Goal: Task Accomplishment & Management: Complete application form

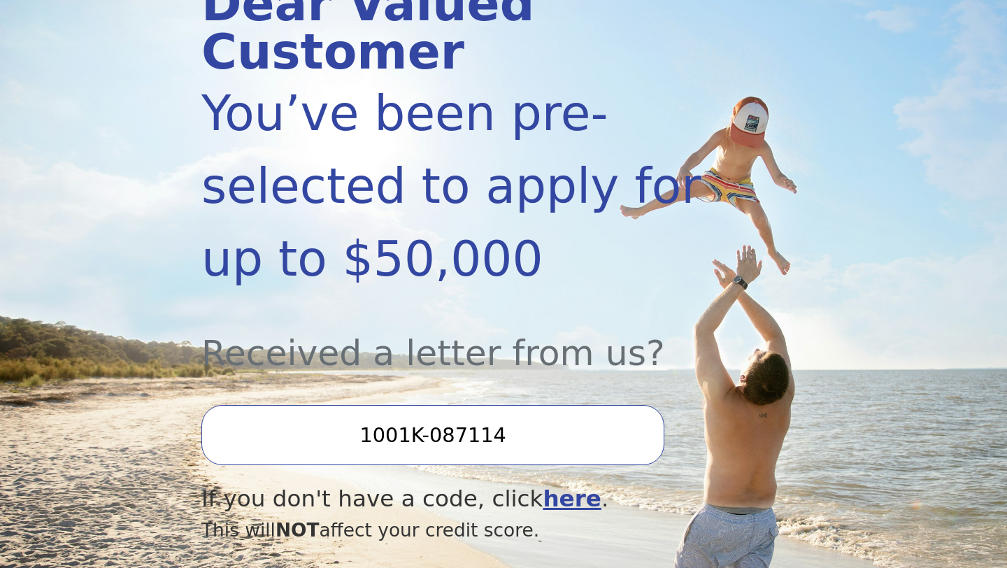
scroll to position [404, 0]
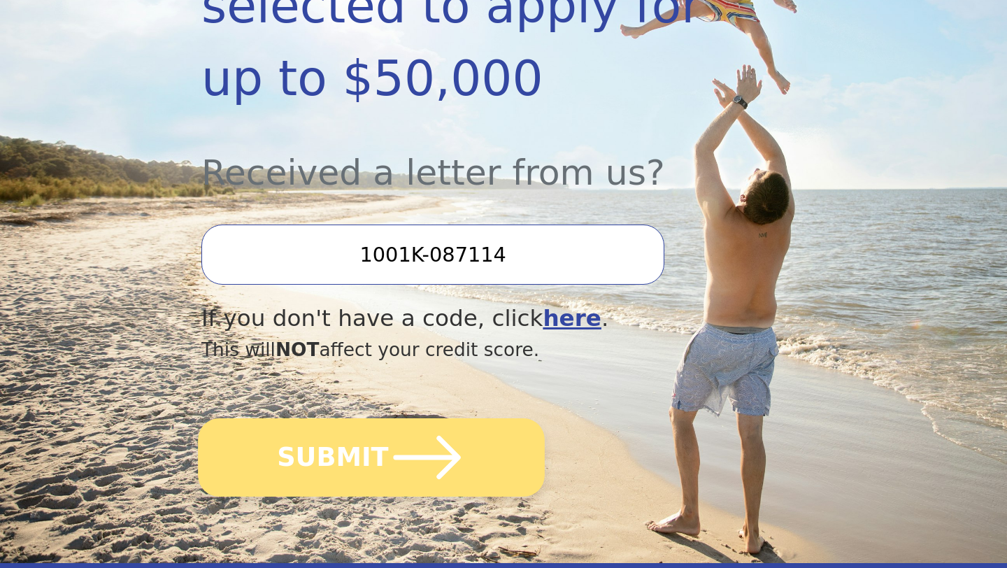
click at [424, 468] on icon "submit" at bounding box center [427, 457] width 77 height 77
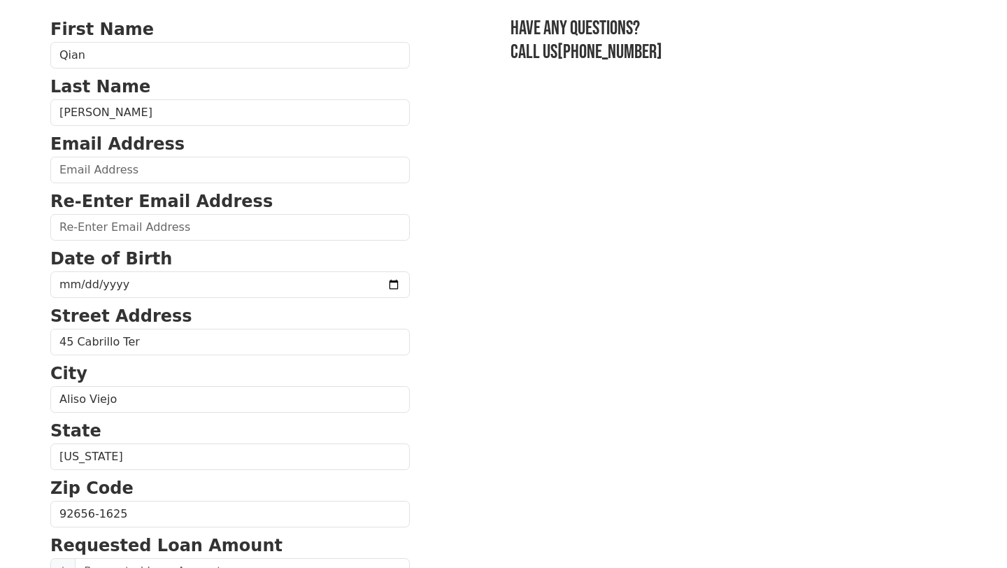
scroll to position [166, 0]
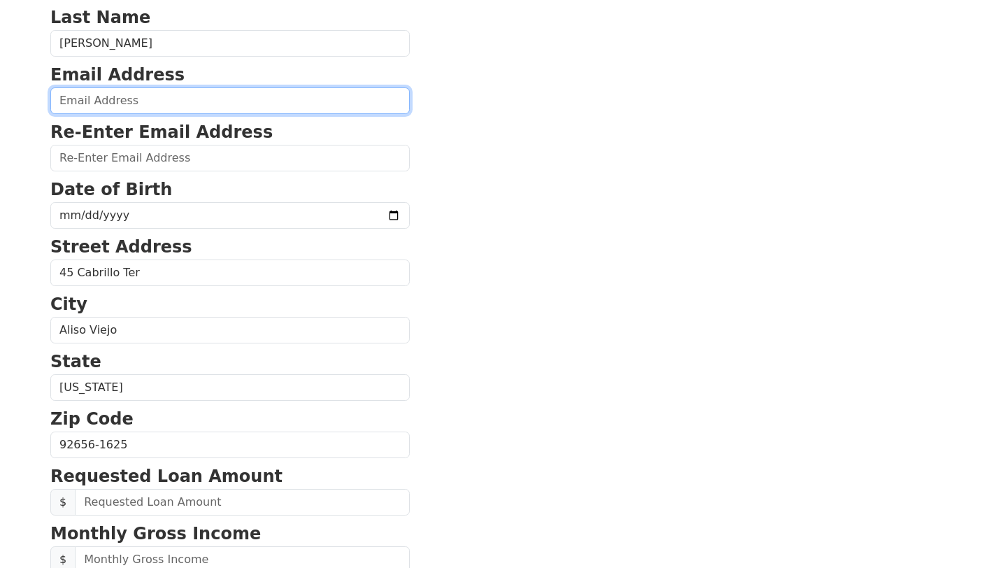
click at [126, 94] on input "email" at bounding box center [229, 100] width 359 height 27
type input "[EMAIL_ADDRESS][DOMAIN_NAME]"
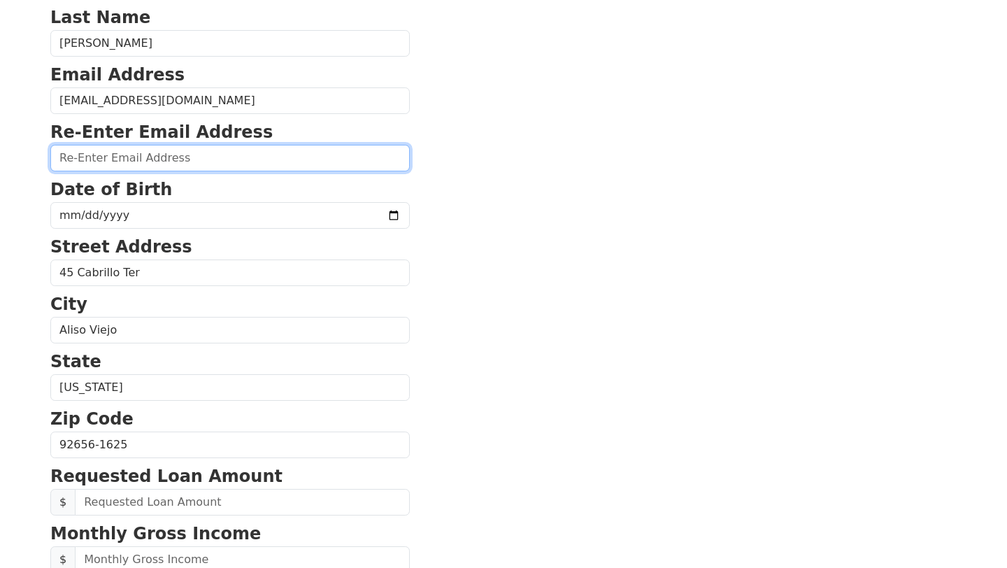
type input "[EMAIL_ADDRESS][DOMAIN_NAME]"
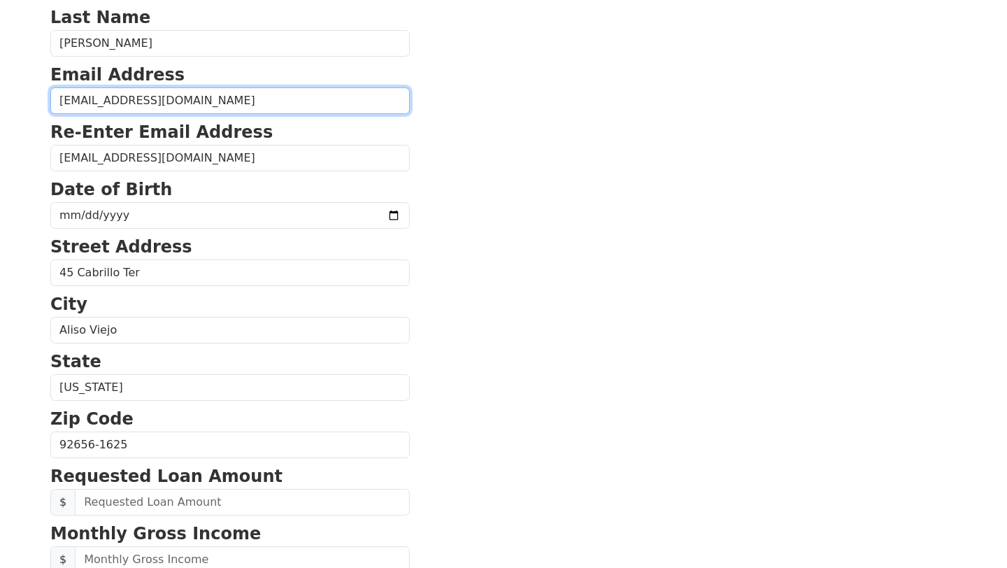
type input "[PHONE_NUMBER]"
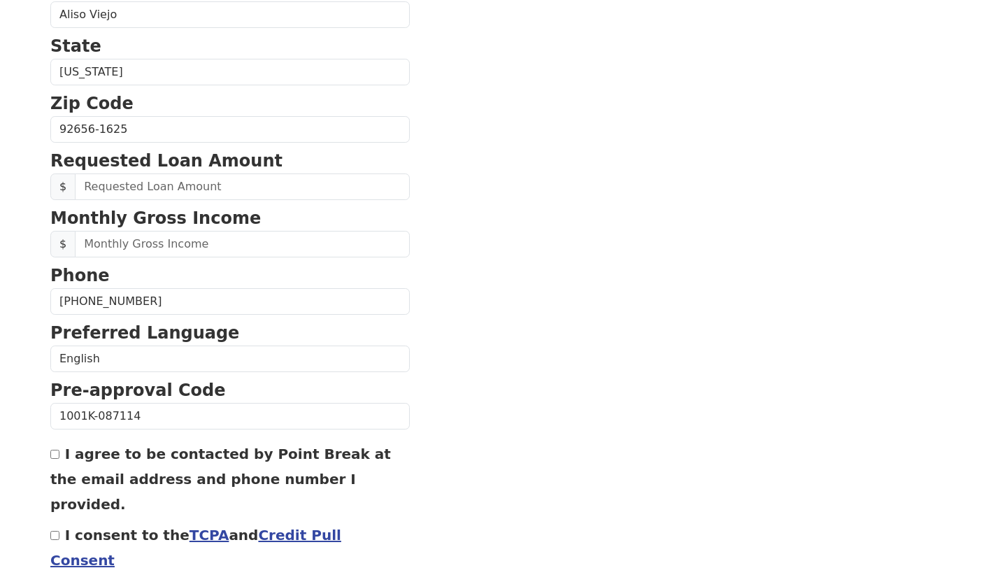
scroll to position [499, 0]
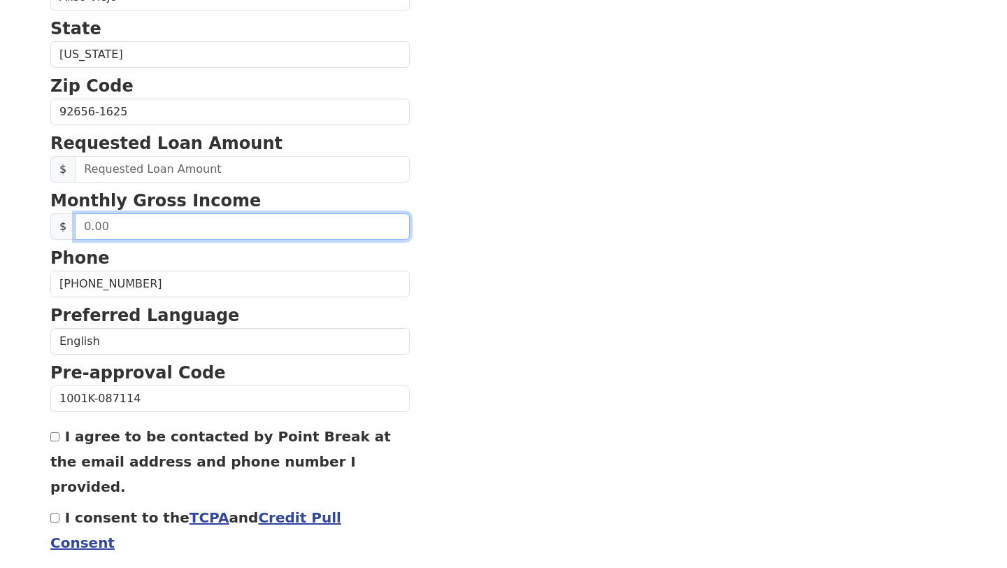
click at [140, 227] on input "text" at bounding box center [242, 226] width 335 height 27
type input "4,400.00"
click at [96, 221] on input "4,400.00" at bounding box center [242, 226] width 335 height 27
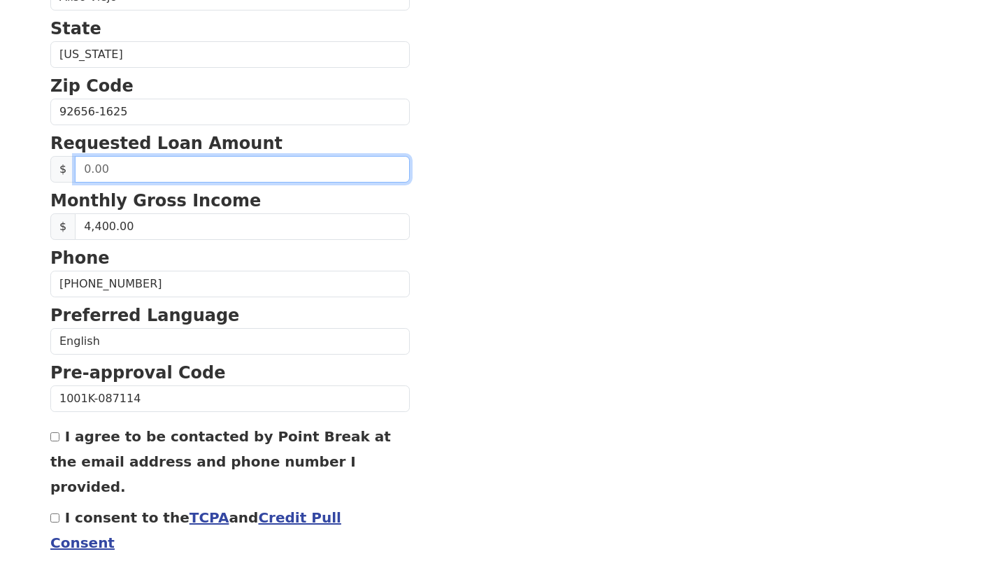
click at [143, 172] on input "text" at bounding box center [242, 169] width 335 height 27
type input "40,000.00"
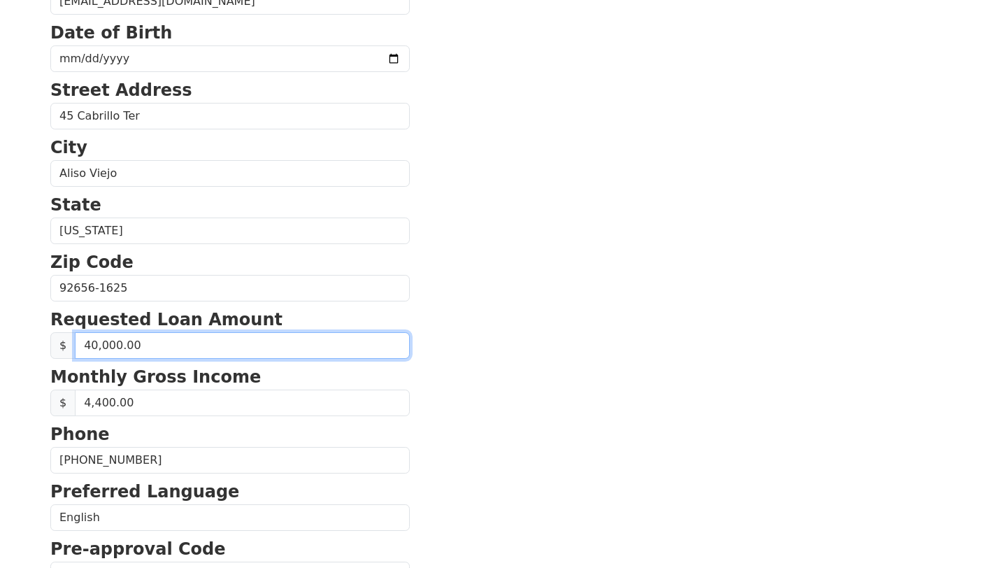
scroll to position [207, 0]
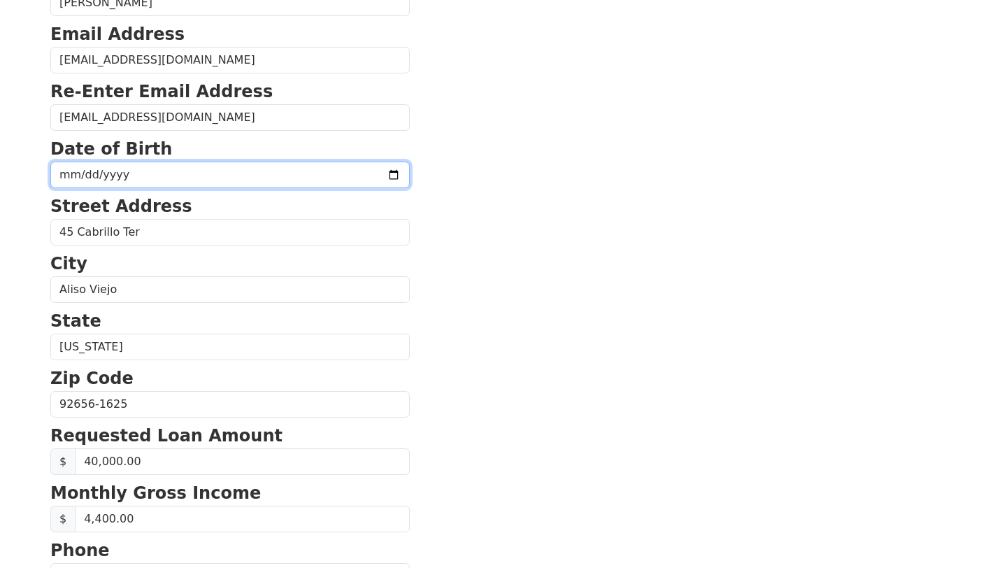
click at [75, 173] on input "date" at bounding box center [229, 175] width 359 height 27
type input "[DATE]"
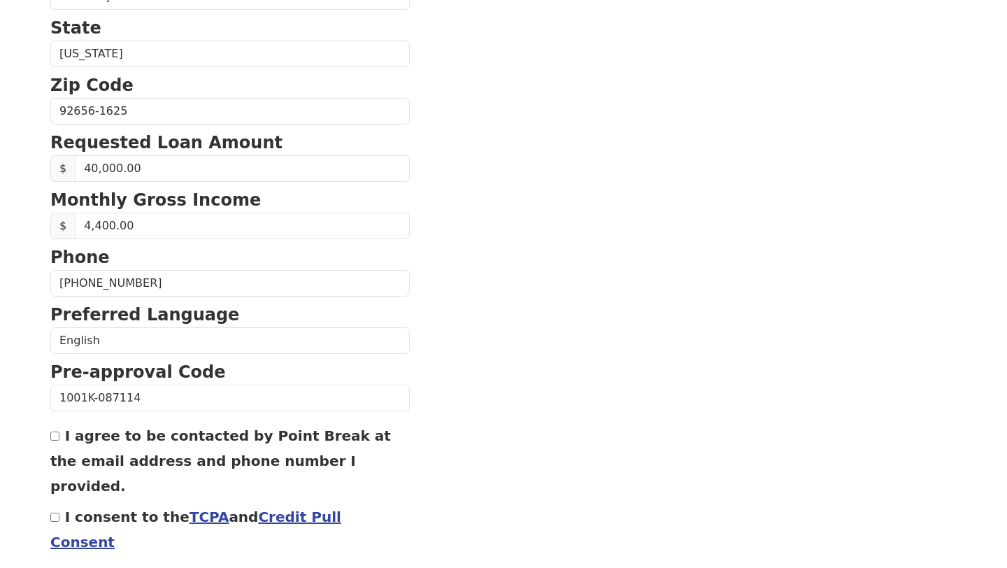
scroll to position [545, 0]
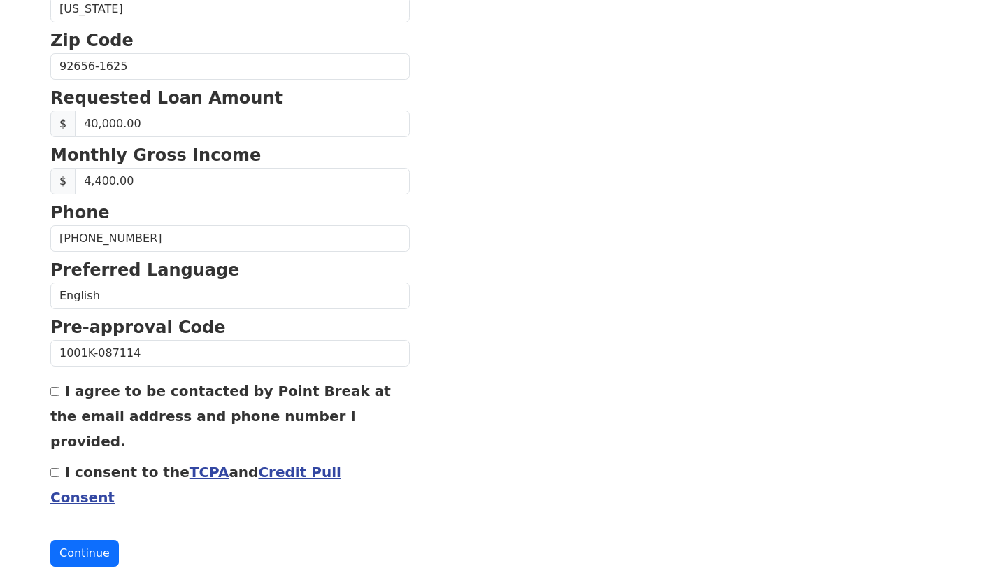
click at [57, 394] on input "I agree to be contacted by Point Break at the email address and phone number I …" at bounding box center [54, 391] width 9 height 9
checkbox input "true"
click at [55, 468] on input "I consent to the TCPA and Credit Pull Consent" at bounding box center [54, 472] width 9 height 9
checkbox input "true"
click at [71, 540] on button "Continue" at bounding box center [84, 553] width 69 height 27
